Goal: Transaction & Acquisition: Subscribe to service/newsletter

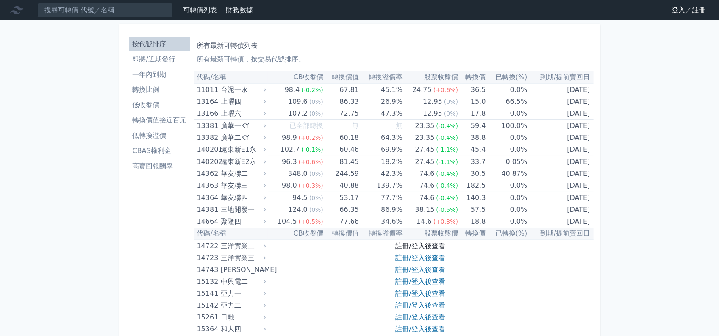
click at [427, 245] on link "註冊/登入後查看" at bounding box center [420, 246] width 50 height 8
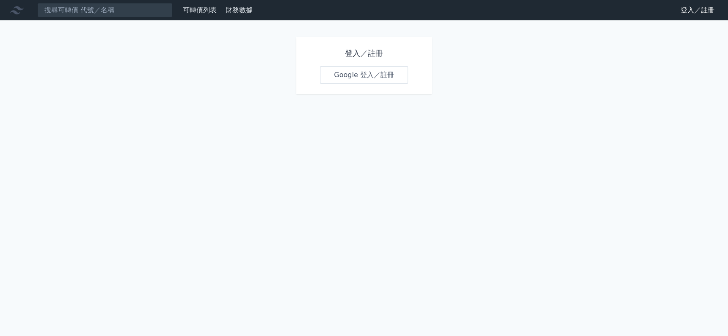
click at [348, 76] on link "Google 登入／註冊" at bounding box center [364, 75] width 88 height 18
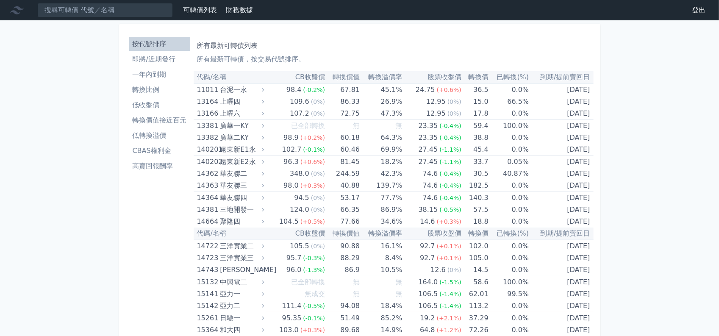
click at [145, 57] on li "即將/近期發行" at bounding box center [159, 59] width 61 height 10
